Goal: Transaction & Acquisition: Purchase product/service

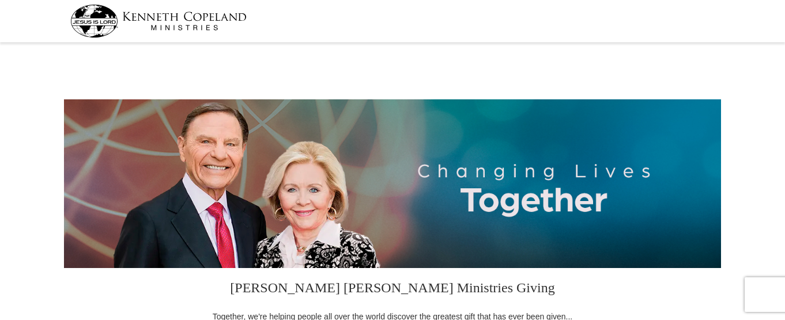
select select "CO"
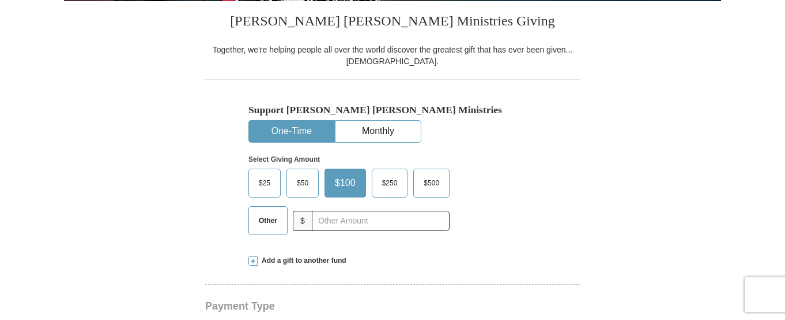
scroll to position [267, 0]
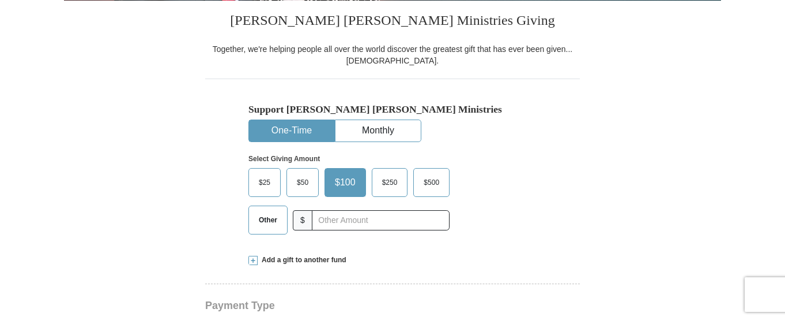
click at [262, 220] on span "Other" at bounding box center [268, 219] width 30 height 17
click at [0, 0] on input "Other" at bounding box center [0, 0] width 0 height 0
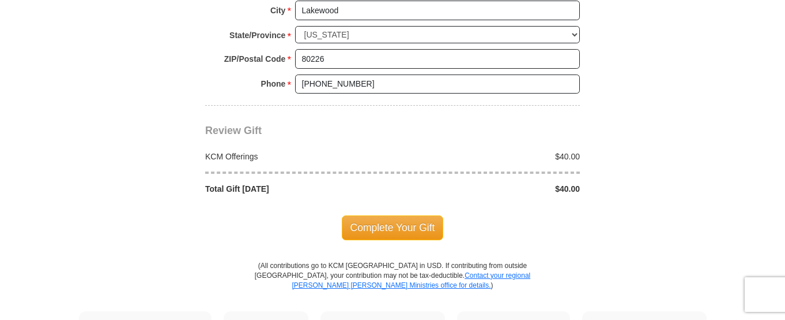
scroll to position [979, 0]
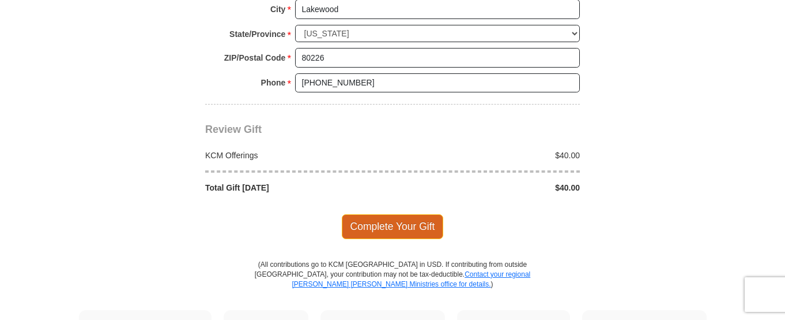
type input "40.00"
click at [396, 230] on span "Complete Your Gift" at bounding box center [393, 226] width 102 height 24
